Goal: Task Accomplishment & Management: Complete application form

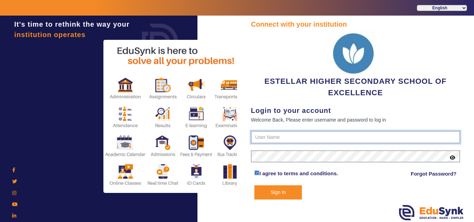
type input "7796657185"
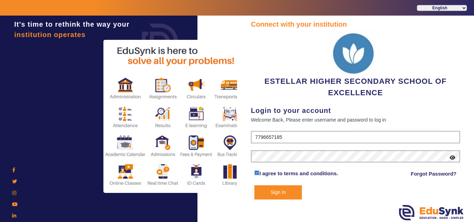
click at [284, 195] on button "Sign In" at bounding box center [278, 193] width 48 height 14
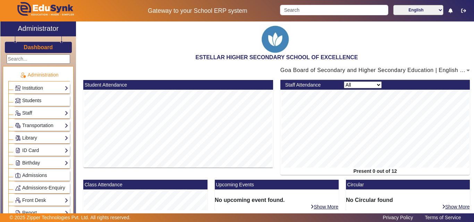
click at [35, 99] on span "Students" at bounding box center [31, 101] width 19 height 6
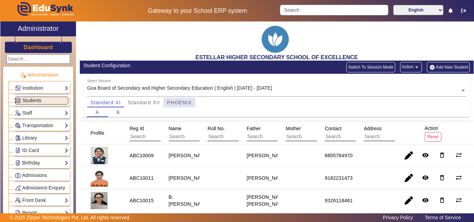
click at [179, 104] on span "PHOENIX" at bounding box center [179, 102] width 25 height 5
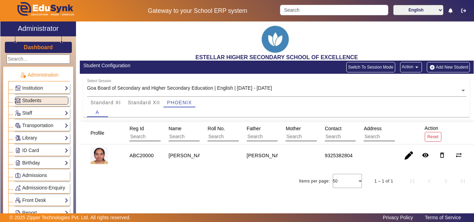
click at [452, 67] on button "Add New Student" at bounding box center [448, 67] width 43 height 10
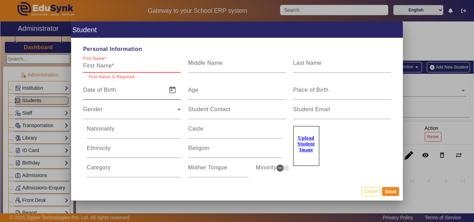
paste input "wecha sagar parmekar"
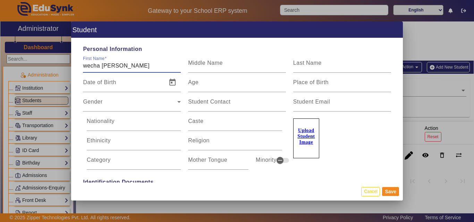
click at [84, 65] on input "wecha sagar parmekar" at bounding box center [132, 66] width 98 height 8
click at [108, 66] on input "Swecha sagar parmekar" at bounding box center [132, 66] width 98 height 8
click at [126, 64] on input "Swecha Sagar parmekar" at bounding box center [132, 66] width 98 height 8
drag, startPoint x: 105, startPoint y: 67, endPoint x: 120, endPoint y: 68, distance: 15.3
click at [120, 68] on input "Swecha Sagar Parmekar" at bounding box center [132, 66] width 98 height 8
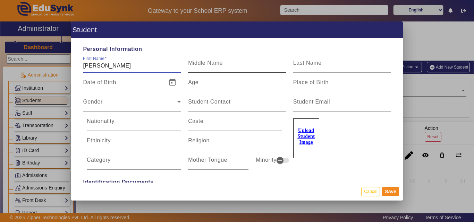
type input "Swecha Parmekar"
click at [208, 63] on mat-label "Middle Name" at bounding box center [205, 63] width 35 height 6
click at [208, 63] on input "Middle Name" at bounding box center [237, 66] width 98 height 8
paste input "Sagar"
type input "Sagar"
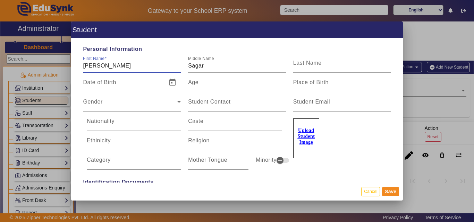
drag, startPoint x: 108, startPoint y: 65, endPoint x: 136, endPoint y: 65, distance: 27.8
click at [136, 65] on input "Swecha Parmekar" at bounding box center [132, 66] width 98 height 8
type input "Swecha"
click at [305, 60] on div "Last Name" at bounding box center [342, 62] width 98 height 19
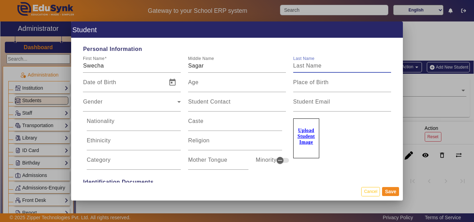
paste input "Parmekar"
type input "Parmekar"
click at [297, 141] on u "Upload Student Image" at bounding box center [305, 136] width 17 height 17
click at [0, 0] on input "Upload Student Image" at bounding box center [0, 0] width 0 height 0
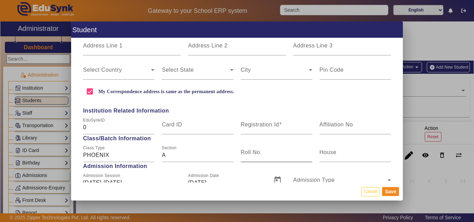
scroll to position [208, 0]
click at [261, 130] on input "Registration Id" at bounding box center [276, 127] width 71 height 8
click at [374, 193] on button "Cancel" at bounding box center [370, 191] width 19 height 9
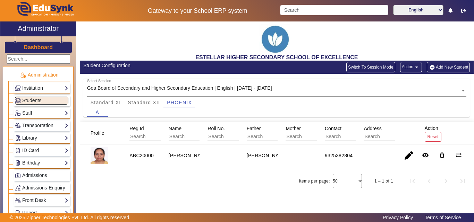
click at [444, 68] on button "Add New Student" at bounding box center [448, 67] width 43 height 10
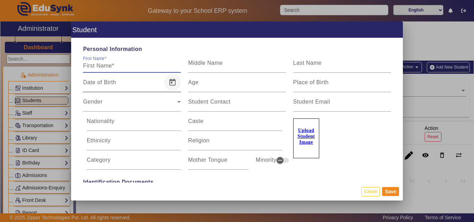
paste input "Parmekar"
type input "Parmekar"
drag, startPoint x: 85, startPoint y: 64, endPoint x: 163, endPoint y: 67, distance: 78.8
click at [163, 67] on input "Parmekar" at bounding box center [132, 66] width 98 height 8
click at [391, 68] on div at bounding box center [391, 68] width 0 height 0
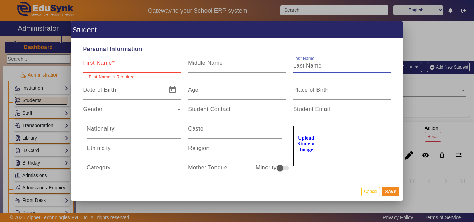
paste input "Parmekar"
type input "Parmekar"
click at [120, 60] on div "First Name" at bounding box center [132, 62] width 98 height 19
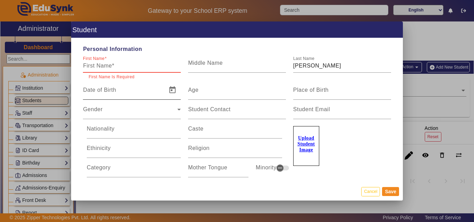
paste input "Swecha"
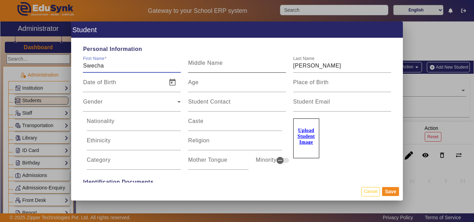
type input "Swecha"
click at [197, 65] on mat-label "Middle Name" at bounding box center [205, 63] width 35 height 6
click at [197, 65] on input "Middle Name" at bounding box center [237, 66] width 98 height 8
type input "Sagar"
click at [308, 136] on u "Upload Student Image" at bounding box center [305, 136] width 17 height 17
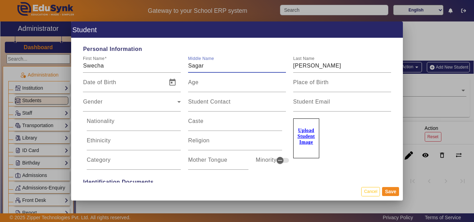
click at [0, 0] on input "Upload Student Image" at bounding box center [0, 0] width 0 height 0
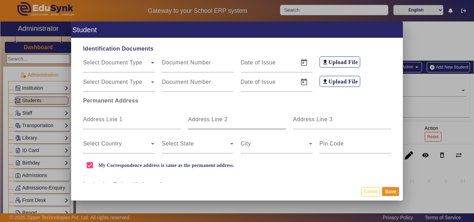
scroll to position [174, 0]
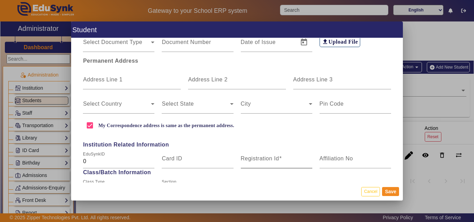
click at [261, 154] on div "Registration Id" at bounding box center [276, 158] width 71 height 19
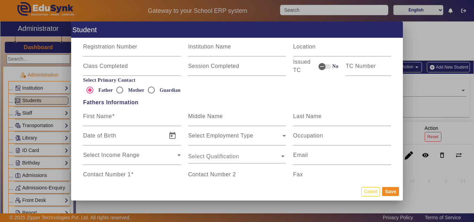
scroll to position [416, 0]
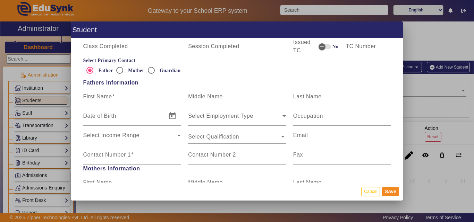
type input "ABC20001"
click at [111, 99] on mat-label "First Name" at bounding box center [97, 97] width 29 height 6
click at [111, 99] on input "First Name" at bounding box center [132, 99] width 98 height 8
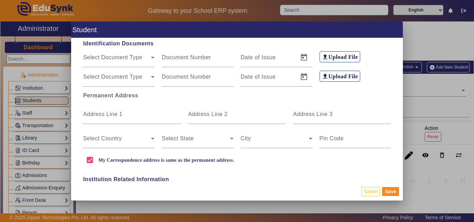
scroll to position [0, 0]
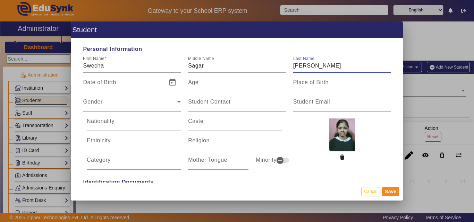
drag, startPoint x: 292, startPoint y: 62, endPoint x: 337, endPoint y: 63, distance: 44.4
click at [337, 63] on input "Parmekar" at bounding box center [342, 66] width 98 height 8
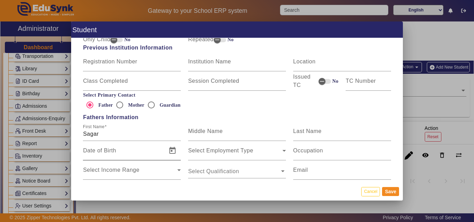
scroll to position [416, 0]
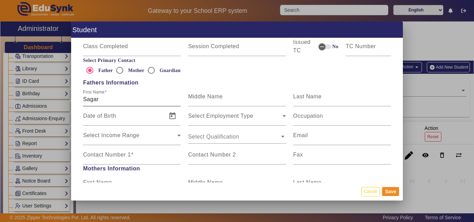
click at [116, 102] on input "Sagar" at bounding box center [132, 99] width 98 height 8
paste input "Parmekar"
type input "[PERSON_NAME]"
click at [106, 156] on mat-label "Contact Number 1" at bounding box center [107, 155] width 48 height 6
click at [106, 156] on input "Contact Number 1" at bounding box center [132, 158] width 98 height 8
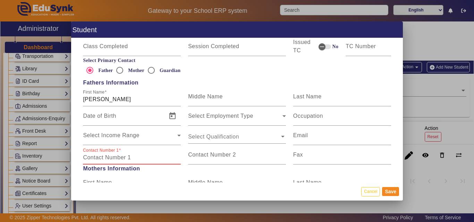
paste input "9226335016"
click at [86, 160] on input "9226335016" at bounding box center [132, 158] width 98 height 8
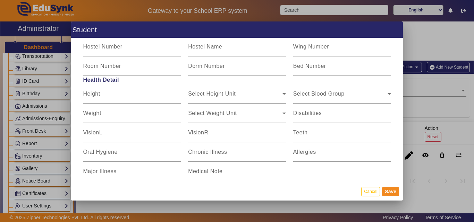
scroll to position [872, 0]
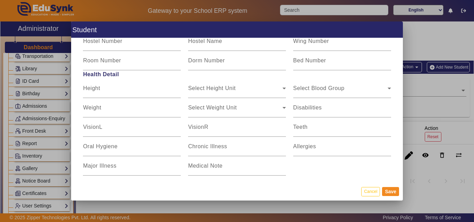
type input "9226335016"
click at [363, 91] on div "Select Blood Group" at bounding box center [340, 91] width 94 height 8
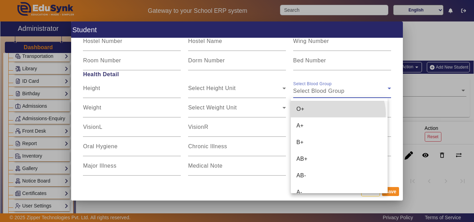
click at [335, 114] on mat-option "O+" at bounding box center [339, 109] width 96 height 17
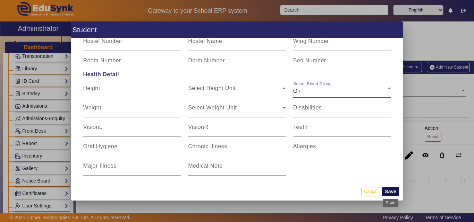
click at [390, 190] on button "Save" at bounding box center [390, 191] width 17 height 9
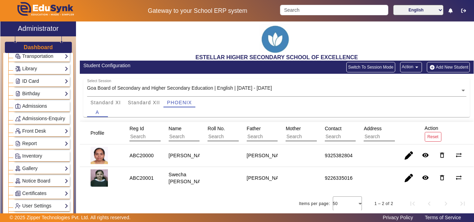
click at [47, 78] on link "ID Card" at bounding box center [41, 81] width 53 height 8
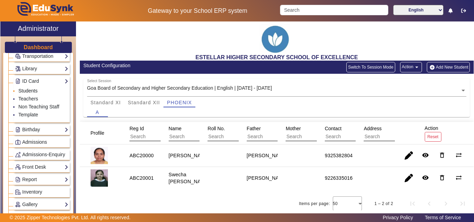
click at [25, 88] on link "Students" at bounding box center [27, 91] width 19 height 6
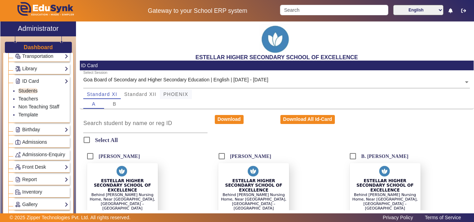
click at [179, 91] on span "PHOENIX" at bounding box center [175, 95] width 25 height 10
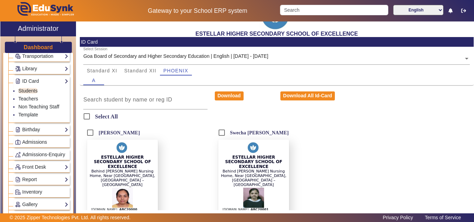
scroll to position [62, 0]
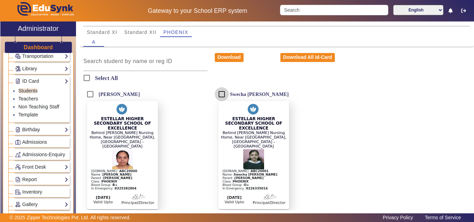
click at [221, 96] on input "Swecha [PERSON_NAME]" at bounding box center [222, 94] width 14 height 14
click at [223, 95] on input "Swecha [PERSON_NAME]" at bounding box center [222, 94] width 14 height 14
checkbox input "false"
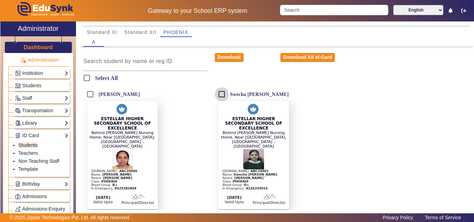
scroll to position [0, 0]
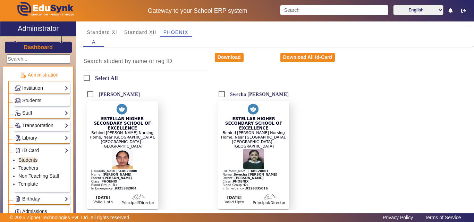
click at [36, 86] on link "Institution" at bounding box center [41, 88] width 53 height 8
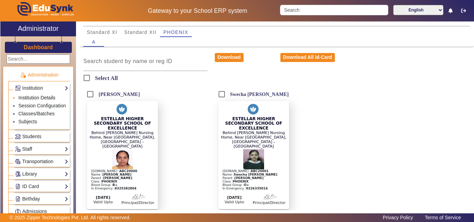
click at [45, 98] on link "Institution Details" at bounding box center [36, 98] width 37 height 6
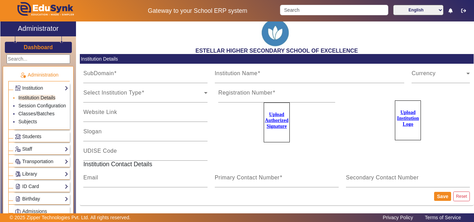
type input "PORVORIM"
type input "ESTELLAR HIGHER SECONDARY SCHOOL OF EXCELLENCE"
type input "HS110"
type input "[EMAIL_ADDRESS][DOMAIN_NAME]"
type input "7796657185"
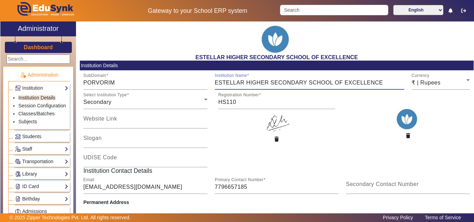
drag, startPoint x: 379, startPoint y: 83, endPoint x: 344, endPoint y: 86, distance: 35.2
click at [324, 82] on input "ESTELLAR HIGHER SECONDARY SCHOOL OF EXCELLENCE" at bounding box center [310, 83] width 190 height 8
drag, startPoint x: 387, startPoint y: 81, endPoint x: 245, endPoint y: 91, distance: 142.3
click at [245, 91] on mat-card-content "SubDomain PORVORIM Institution Name ESTELLAR HIGHER SECONDARY SCHOOL OF EXCELLE…" at bounding box center [277, 175] width 394 height 210
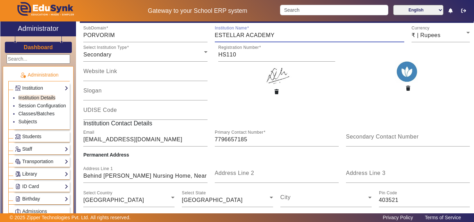
scroll to position [93, 0]
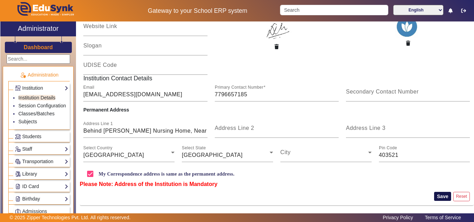
type input "ESTELLAR ACADEMY"
click at [440, 194] on button "Save" at bounding box center [442, 196] width 17 height 9
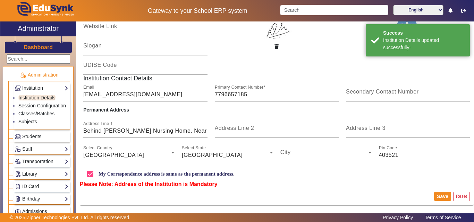
click at [35, 191] on link "ID Card" at bounding box center [41, 187] width 53 height 8
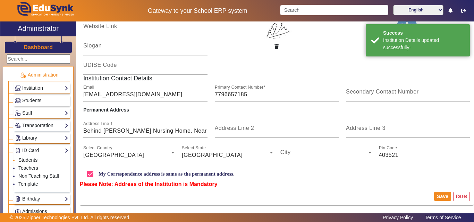
click at [28, 161] on link "Students" at bounding box center [27, 161] width 19 height 6
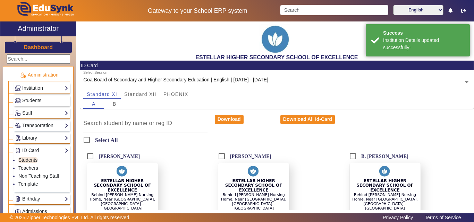
click at [160, 100] on div "A B" at bounding box center [276, 104] width 387 height 10
click at [165, 97] on span "PHOENIX" at bounding box center [175, 94] width 25 height 5
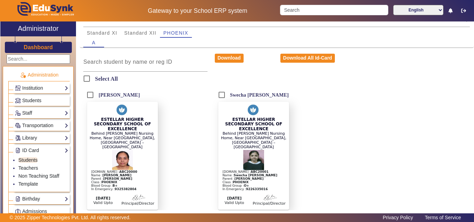
scroll to position [62, 0]
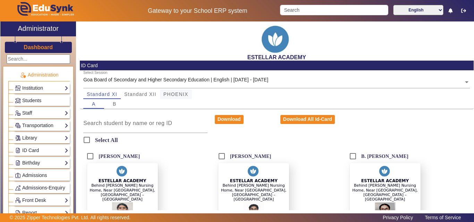
click at [175, 93] on span "PHOENIX" at bounding box center [175, 94] width 25 height 5
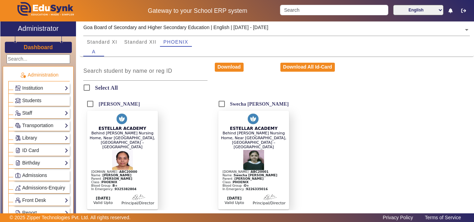
scroll to position [58, 0]
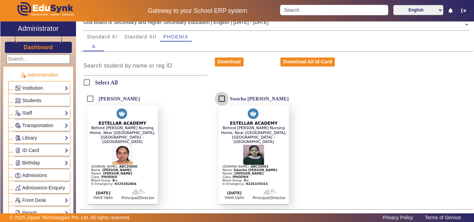
click at [220, 97] on input "Swecha [PERSON_NAME]" at bounding box center [222, 99] width 14 height 14
checkbox input "true"
click at [225, 61] on button "Download" at bounding box center [229, 62] width 29 height 9
click at [46, 84] on link "Institution" at bounding box center [41, 88] width 53 height 8
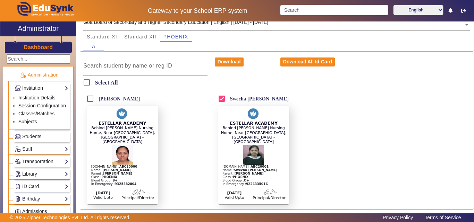
click at [45, 95] on link "Institution Details" at bounding box center [36, 98] width 37 height 6
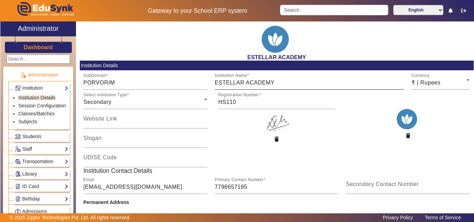
drag, startPoint x: 287, startPoint y: 77, endPoint x: 282, endPoint y: 83, distance: 6.9
click at [287, 78] on div "Institution Name [GEOGRAPHIC_DATA]" at bounding box center [310, 79] width 190 height 19
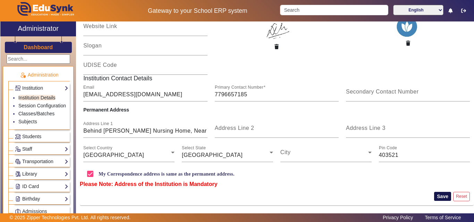
type input "ESTELLAR HIGHER SECONDARY SCHOOL OF EXCELLENCE"
click at [439, 200] on button "Save" at bounding box center [442, 196] width 17 height 9
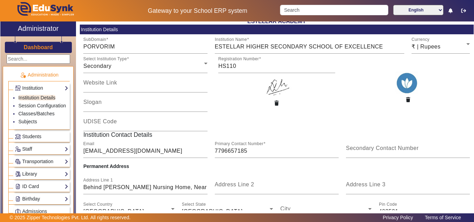
scroll to position [0, 0]
